Goal: Information Seeking & Learning: Learn about a topic

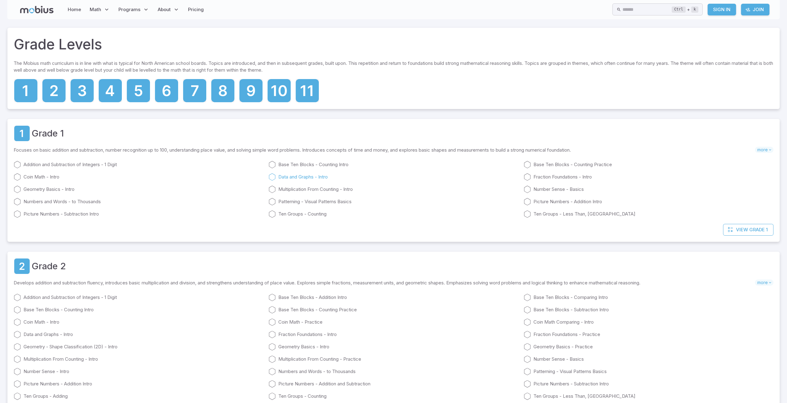
click at [293, 179] on link "Data and Graphs - Intro" at bounding box center [393, 176] width 250 height 7
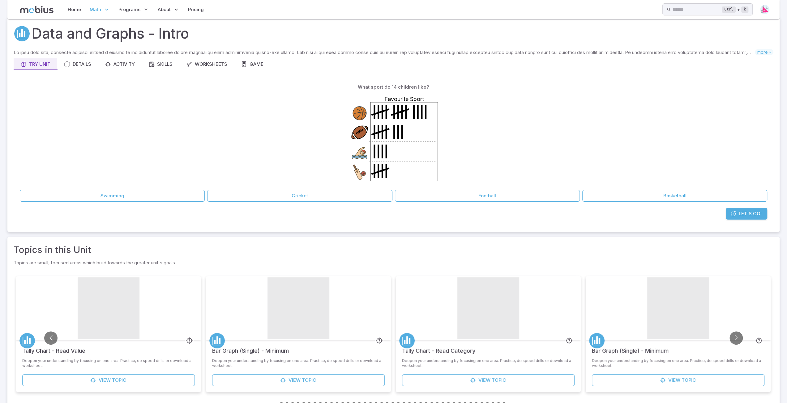
scroll to position [34, 0]
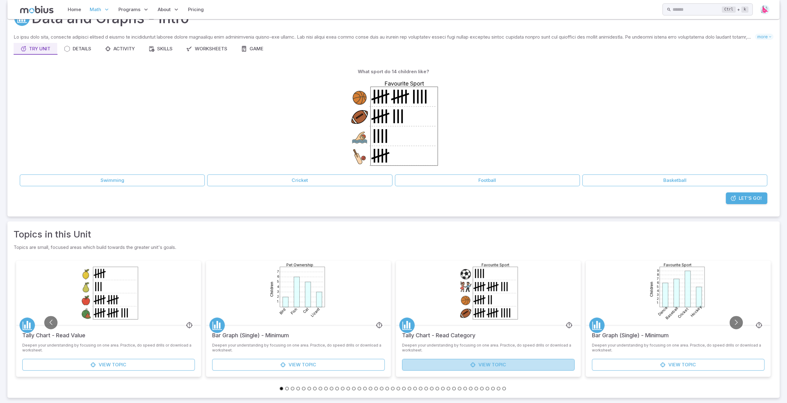
click at [478, 362] on span "View" at bounding box center [484, 365] width 12 height 7
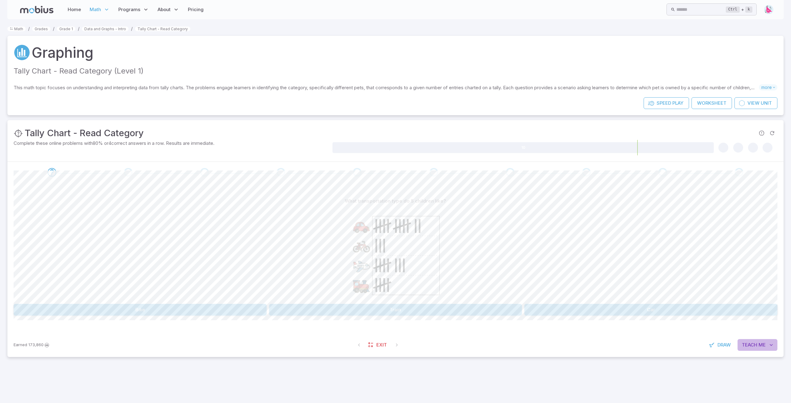
click at [759, 344] on span "Me" at bounding box center [762, 345] width 7 height 7
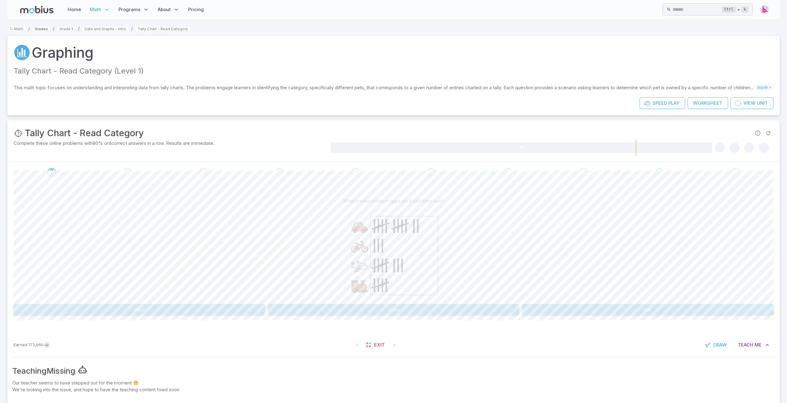
click at [39, 29] on link "Grades" at bounding box center [41, 29] width 18 height 5
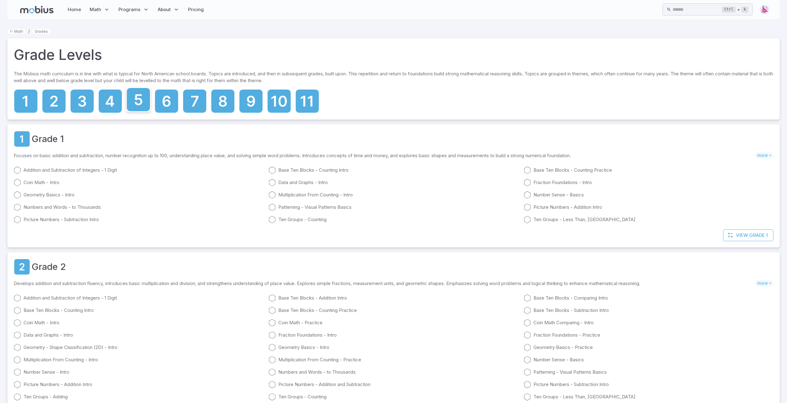
click at [140, 102] on icon at bounding box center [138, 99] width 23 height 23
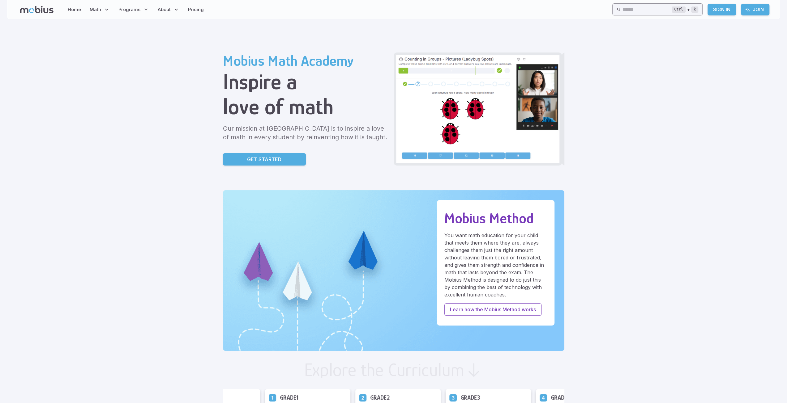
drag, startPoint x: 0, startPoint y: 0, endPoint x: 614, endPoint y: 9, distance: 613.8
click at [622, 9] on input "text" at bounding box center [646, 9] width 49 height 12
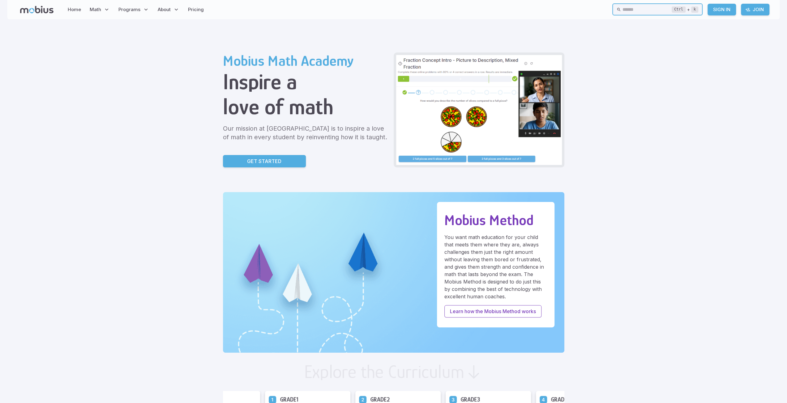
drag, startPoint x: 620, startPoint y: 12, endPoint x: 625, endPoint y: 11, distance: 5.7
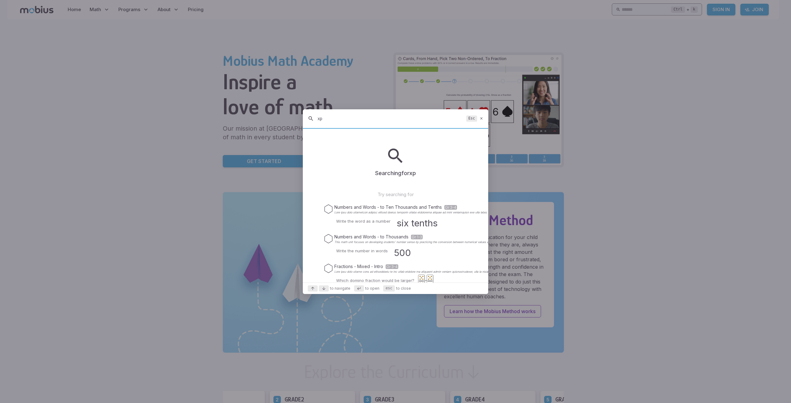
type input "x"
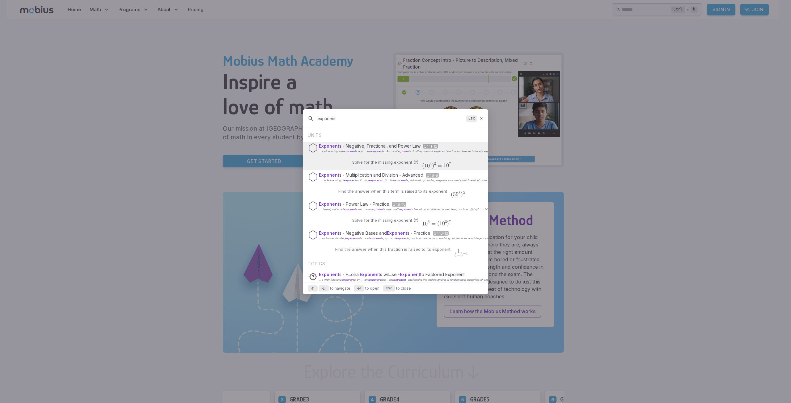
type input "exponent"
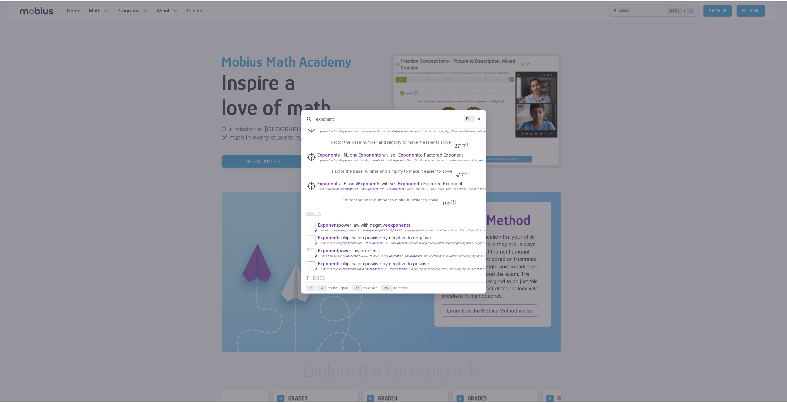
scroll to position [182, 0]
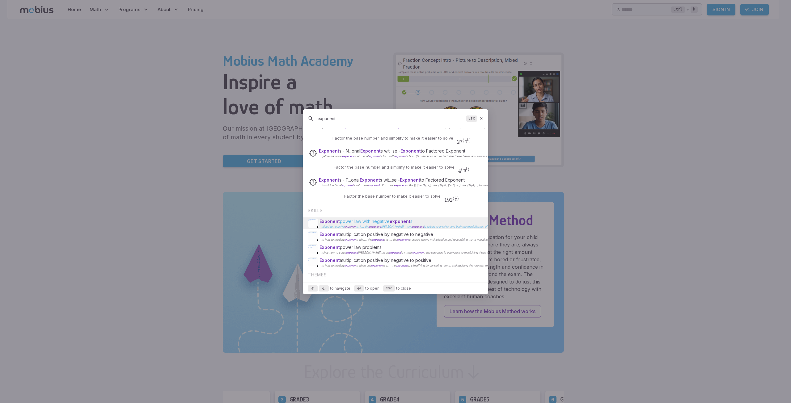
click at [399, 220] on span "exponent" at bounding box center [400, 221] width 21 height 5
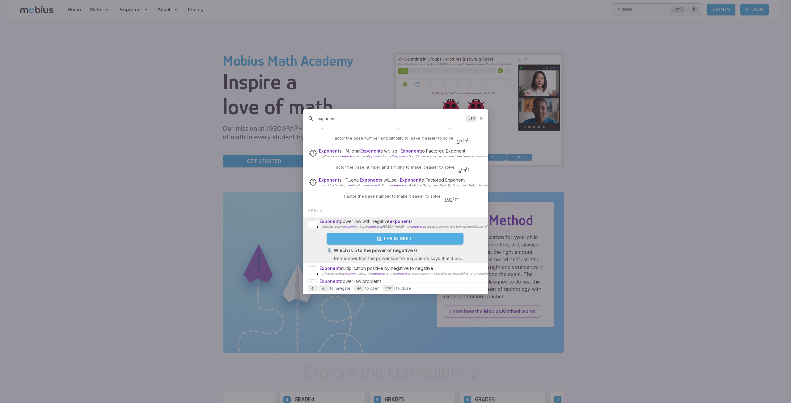
click at [380, 237] on button "Learn Skill" at bounding box center [395, 239] width 137 height 12
